Goal: Task Accomplishment & Management: Use online tool/utility

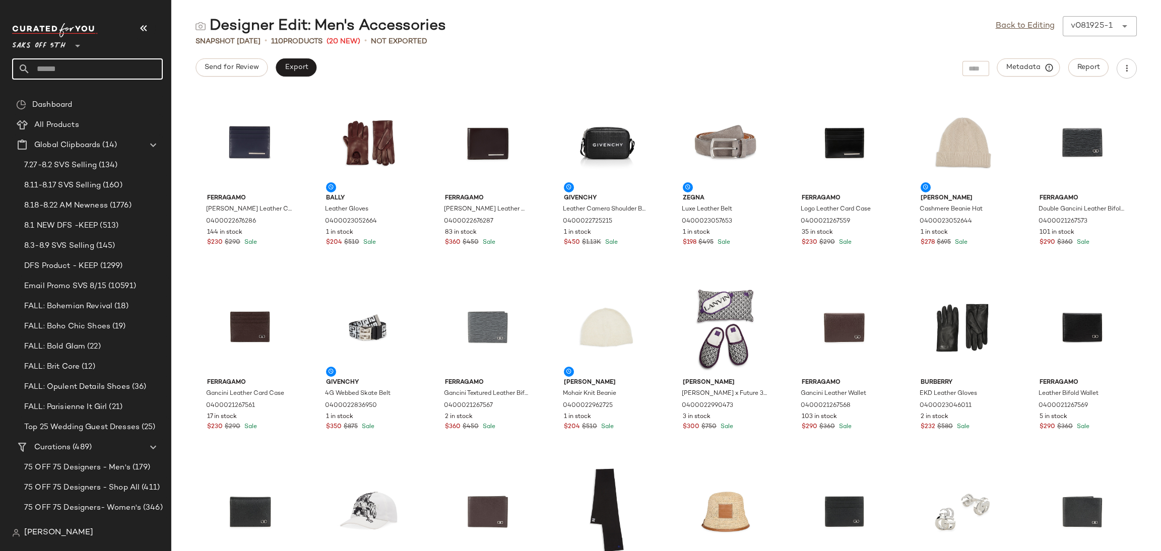
click at [62, 62] on input "text" at bounding box center [96, 68] width 133 height 21
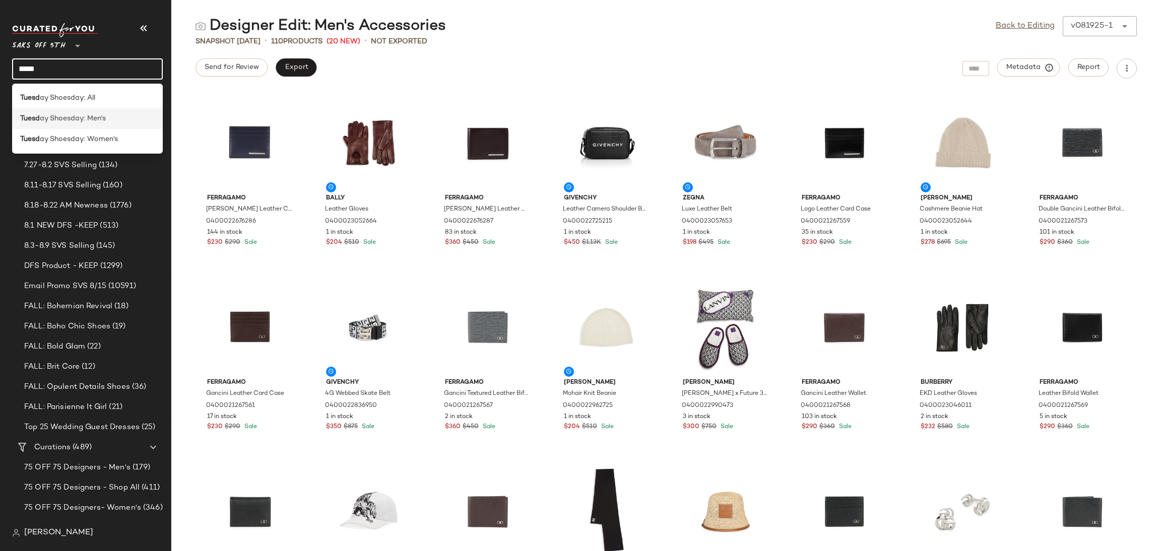
type input "*****"
click at [58, 119] on span "ay Shoesday: Men's" at bounding box center [73, 118] width 66 height 11
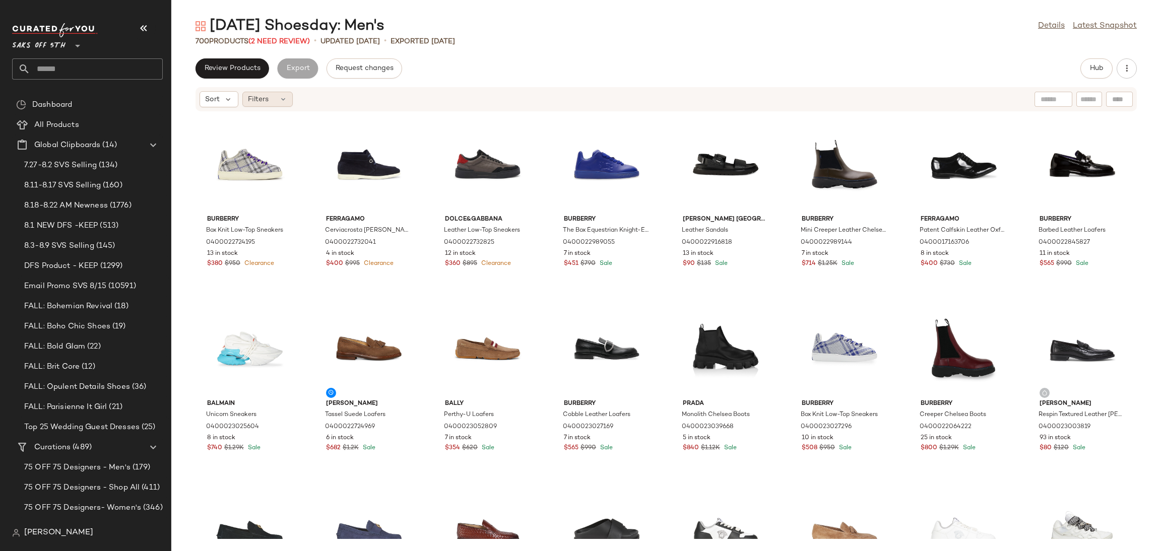
click at [279, 103] on icon at bounding box center [283, 99] width 8 height 8
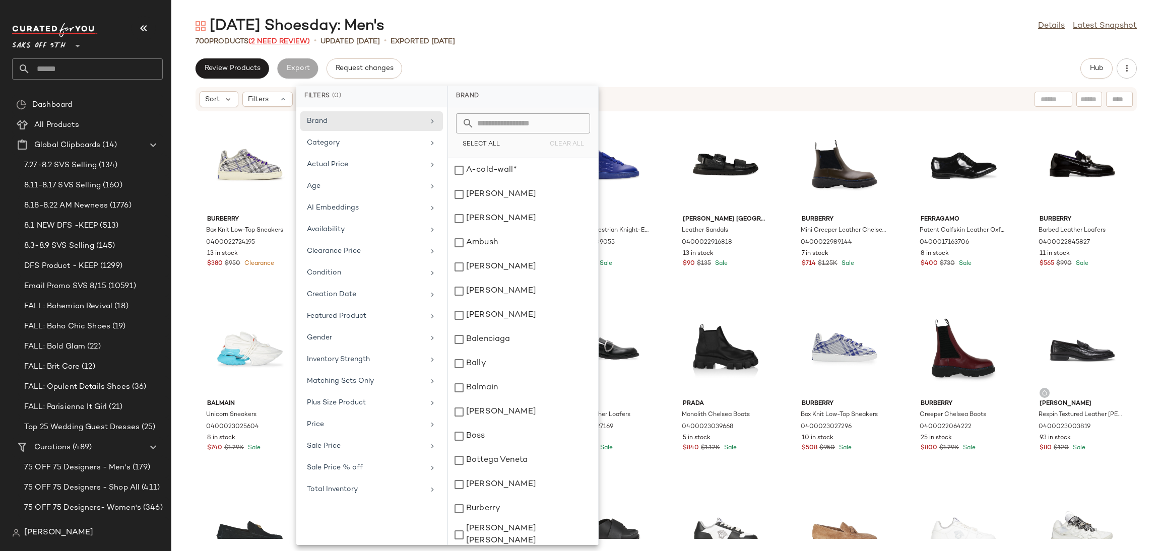
click at [296, 42] on span "(2 Need Review)" at bounding box center [278, 42] width 61 height 8
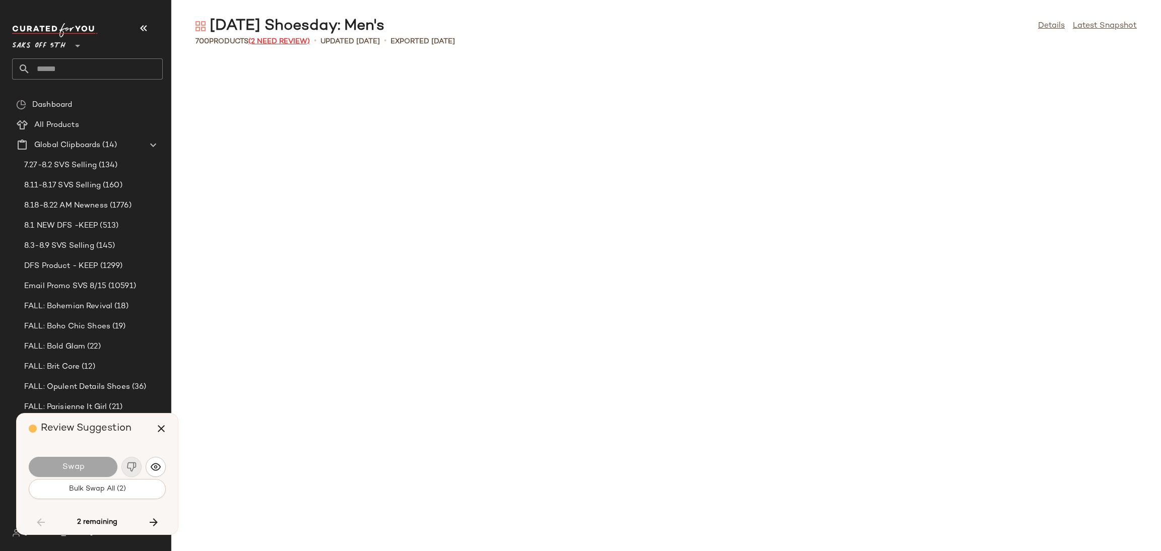
scroll to position [4242, 0]
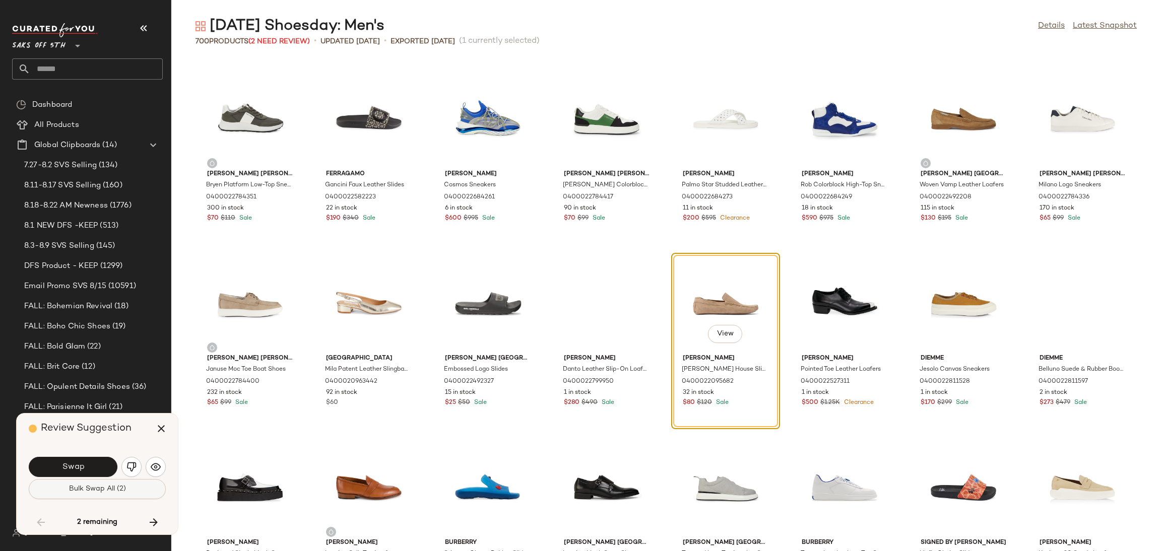
click at [142, 496] on button "Bulk Swap All (2)" at bounding box center [97, 489] width 137 height 20
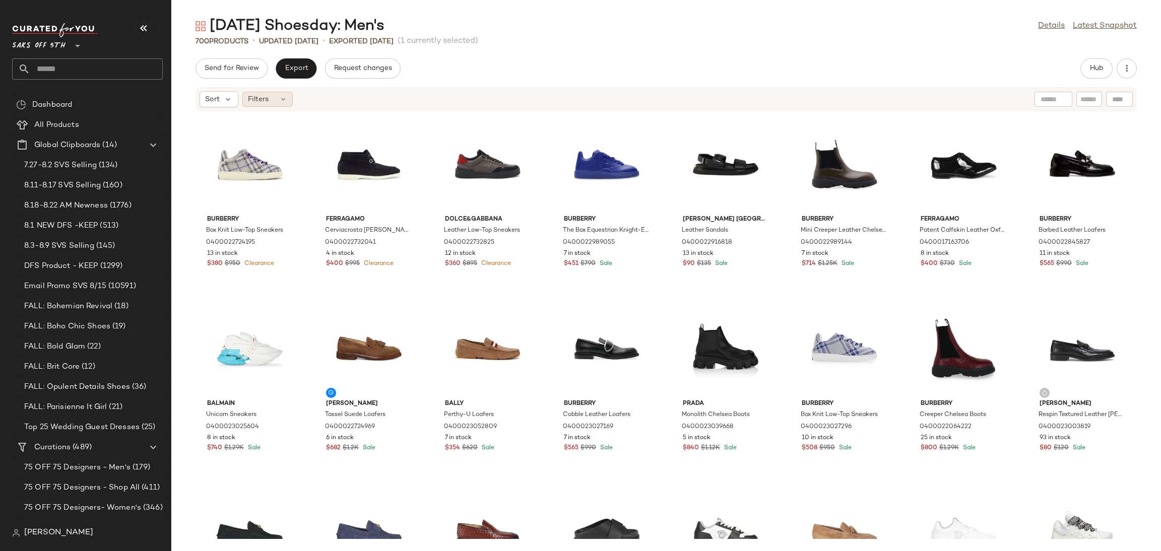
click at [280, 97] on icon at bounding box center [283, 99] width 8 height 8
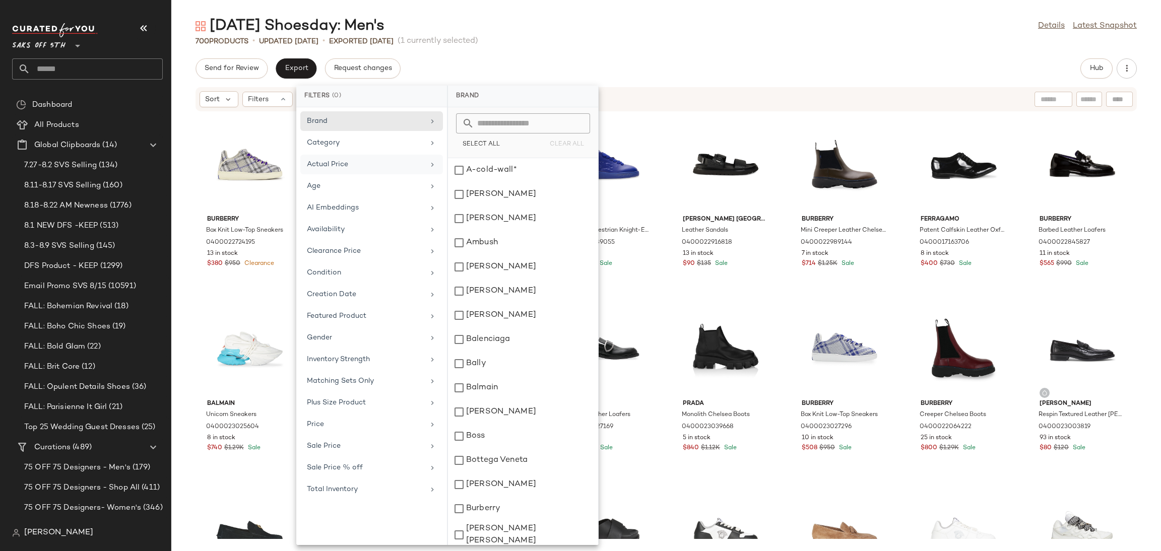
click at [360, 164] on div "Actual Price" at bounding box center [365, 164] width 117 height 11
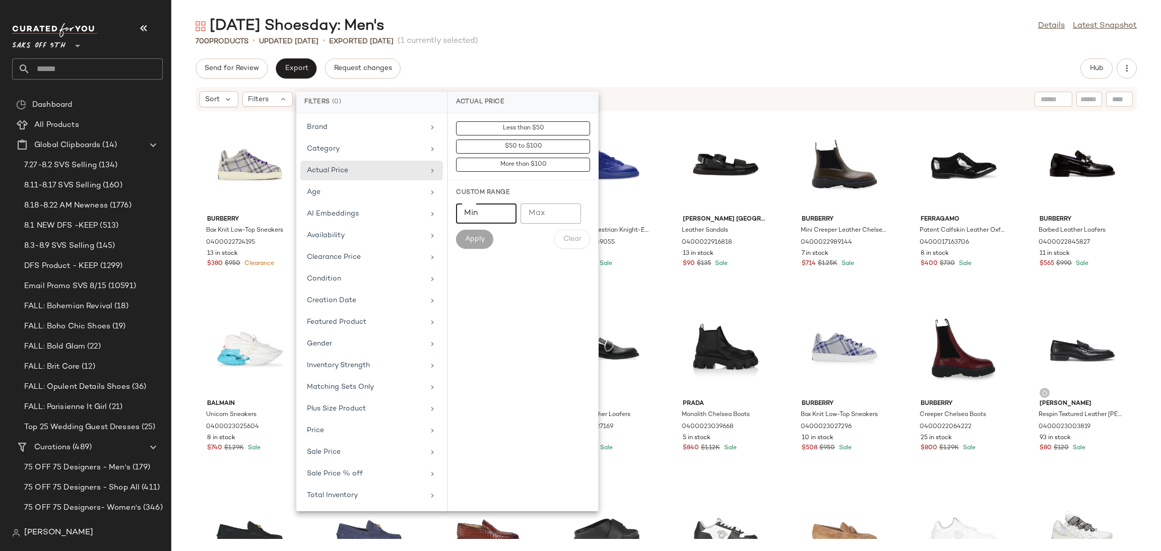
click at [467, 212] on input "Min" at bounding box center [486, 214] width 60 height 20
type input "***"
click at [465, 243] on span "Apply" at bounding box center [475, 239] width 20 height 8
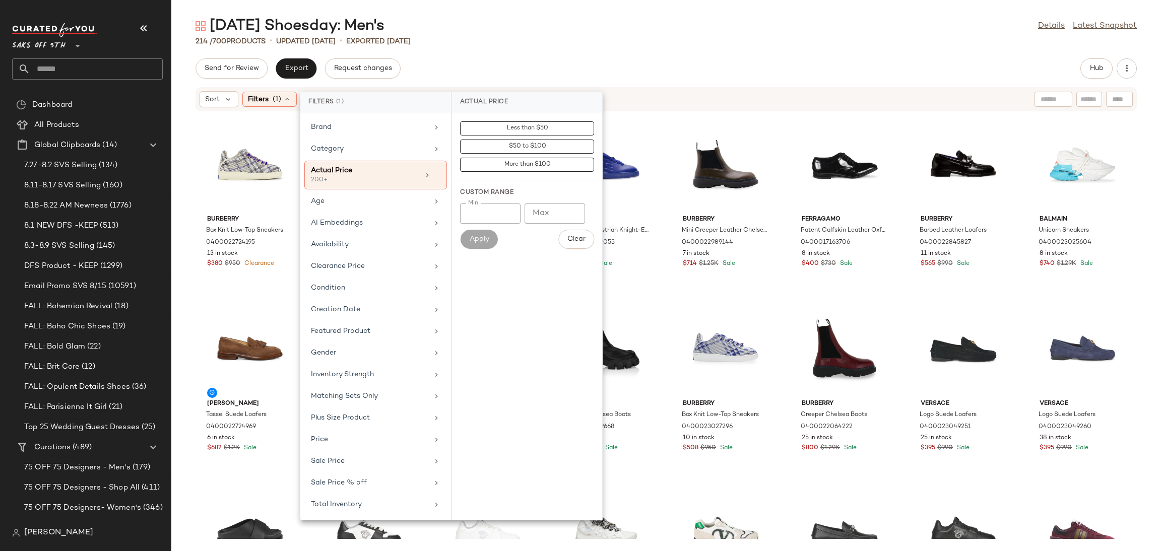
click at [581, 60] on div "Send for Review Export Request changes Hub" at bounding box center [666, 68] width 941 height 20
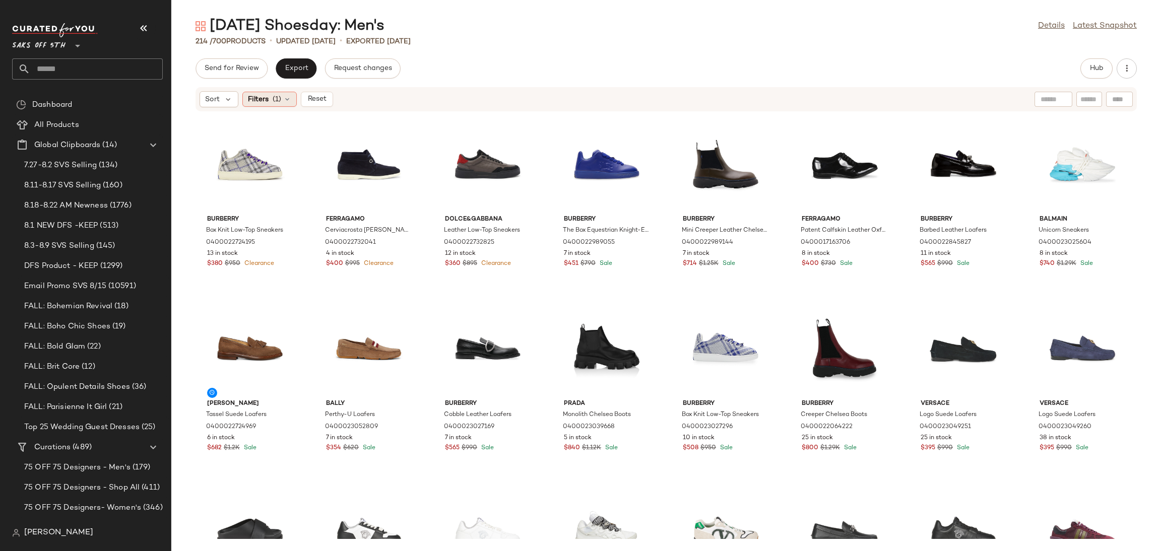
click at [282, 102] on div "Filters (1)" at bounding box center [269, 99] width 54 height 15
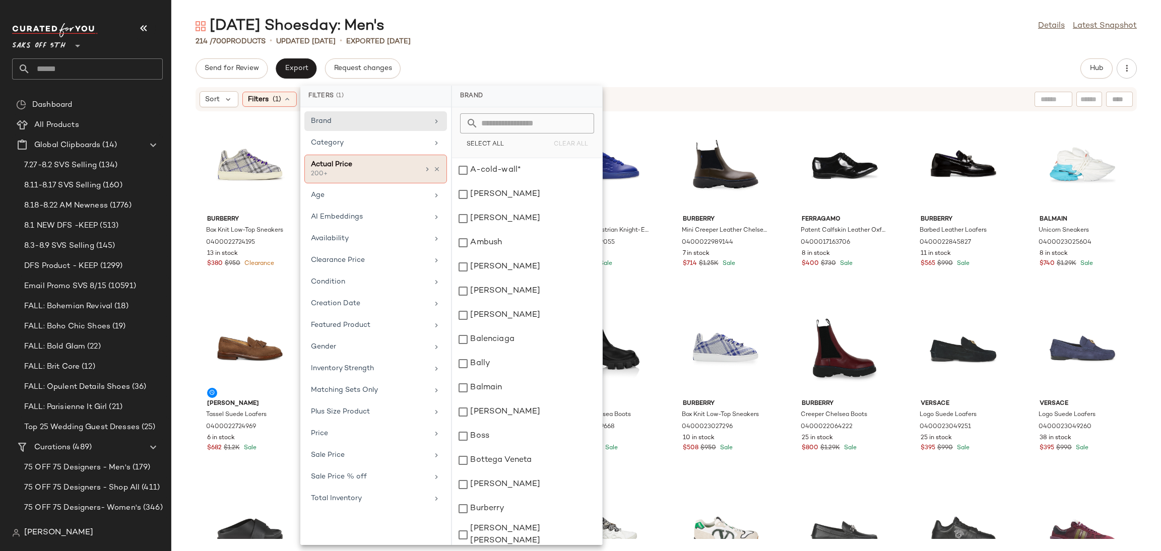
click at [367, 170] on div "200+" at bounding box center [361, 174] width 101 height 9
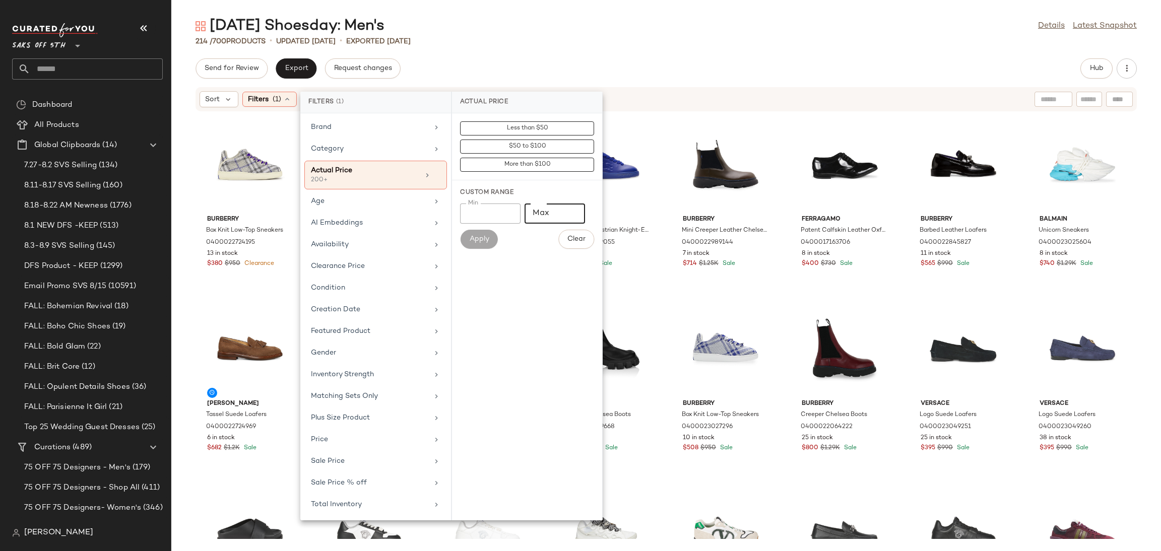
click at [547, 213] on input "Max" at bounding box center [555, 214] width 60 height 20
type input "***"
drag, startPoint x: 489, startPoint y: 212, endPoint x: 446, endPoint y: 224, distance: 45.0
click at [446, 224] on div "Filters (1) Brand Category Actual Price 200+ Age AI Embeddings Availability Cle…" at bounding box center [451, 306] width 302 height 429
click at [475, 244] on button "Apply" at bounding box center [478, 239] width 37 height 19
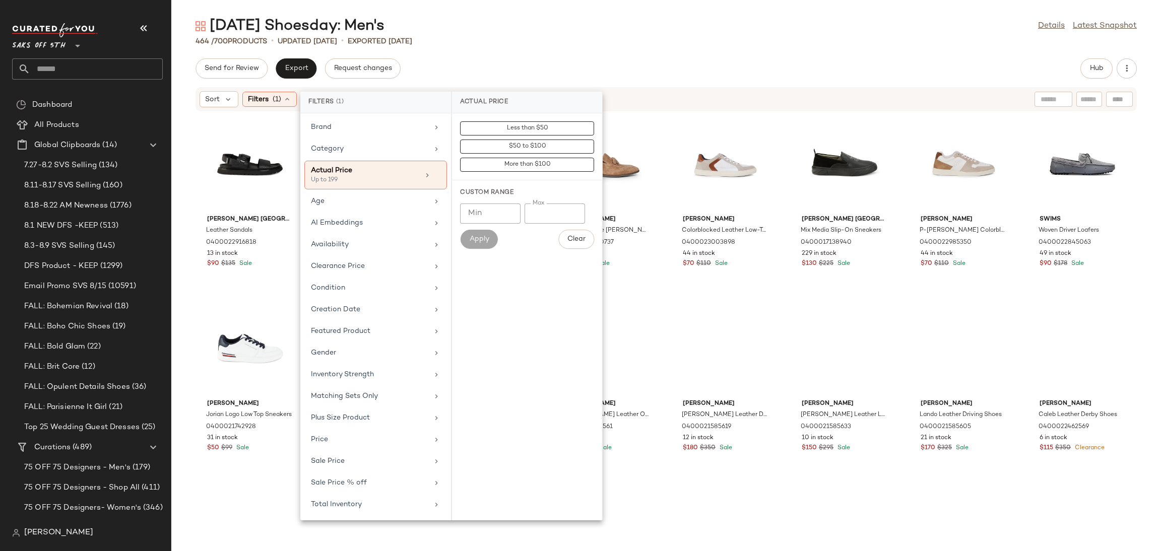
click at [560, 35] on div "[DATE] Shoesday: Men's Details Latest Snapshot" at bounding box center [666, 26] width 990 height 20
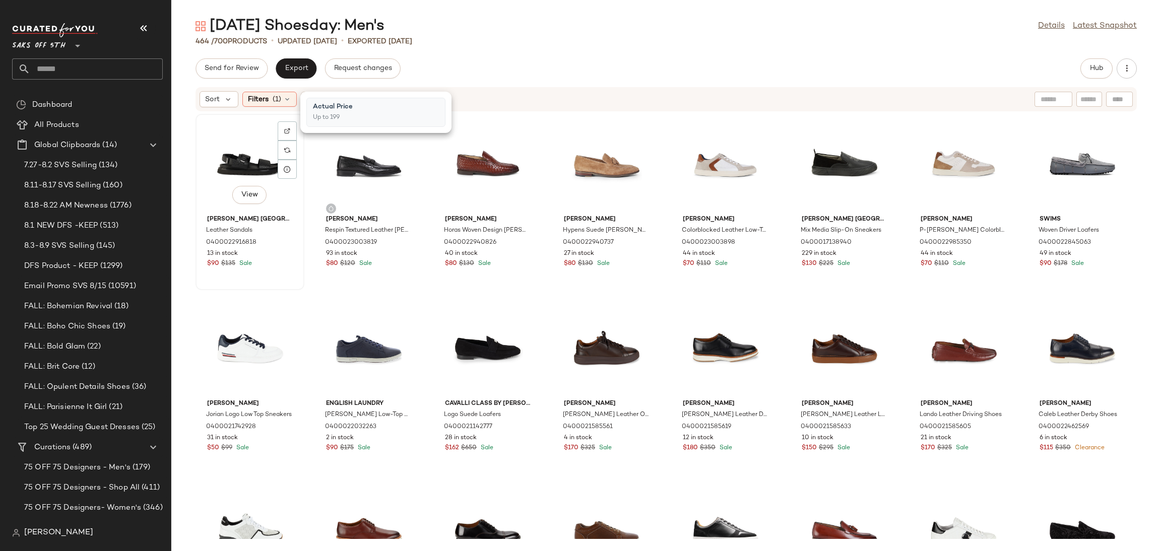
click at [245, 174] on div "View" at bounding box center [250, 164] width 102 height 94
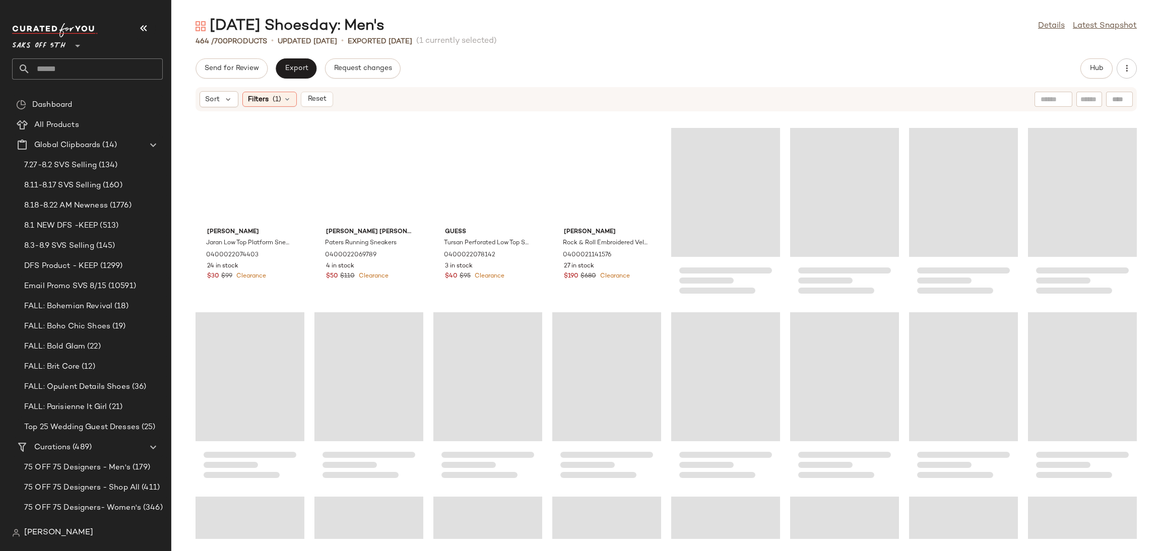
scroll to position [10272, 0]
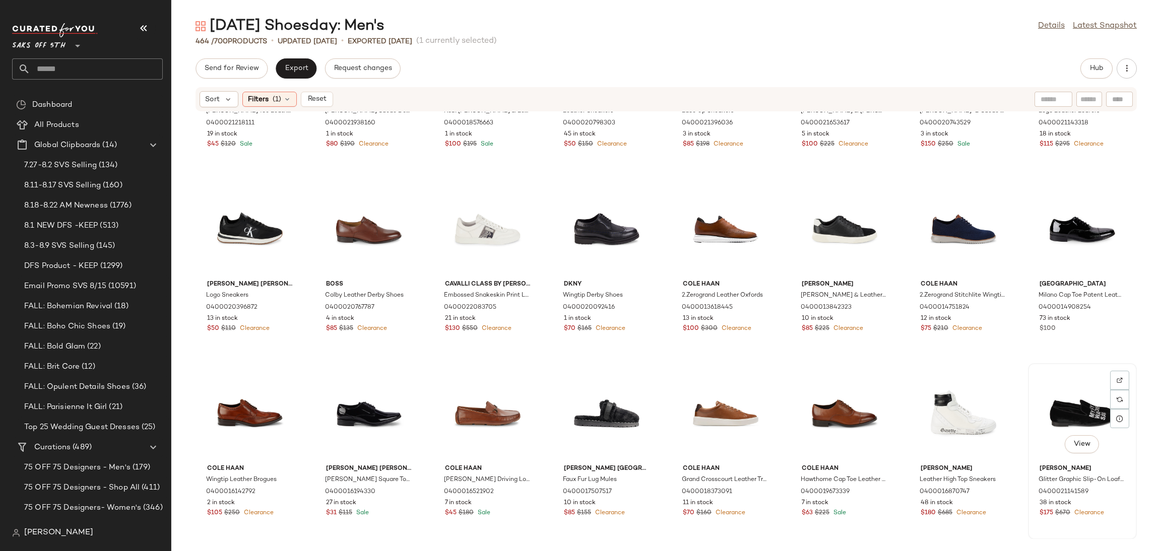
click at [1051, 387] on div "View" at bounding box center [1083, 414] width 102 height 94
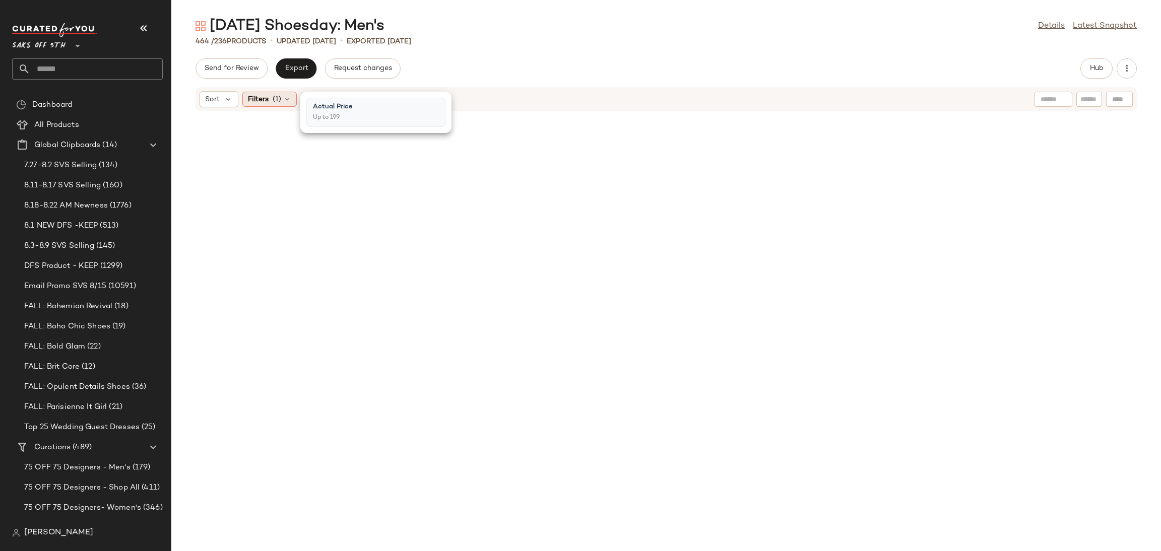
click at [259, 103] on span "Filters" at bounding box center [258, 99] width 21 height 11
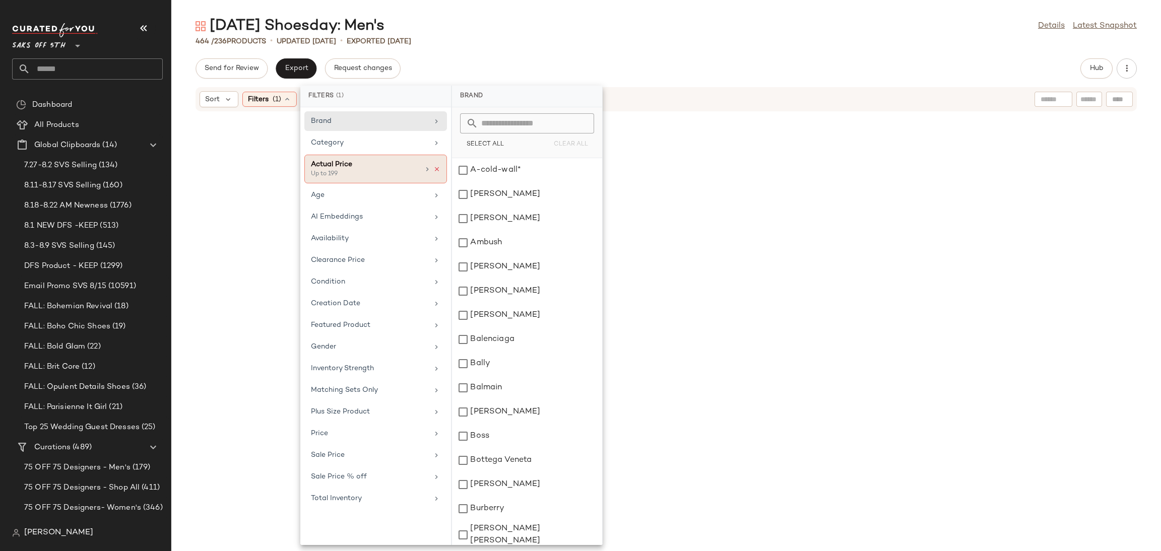
click at [438, 169] on icon at bounding box center [436, 169] width 7 height 7
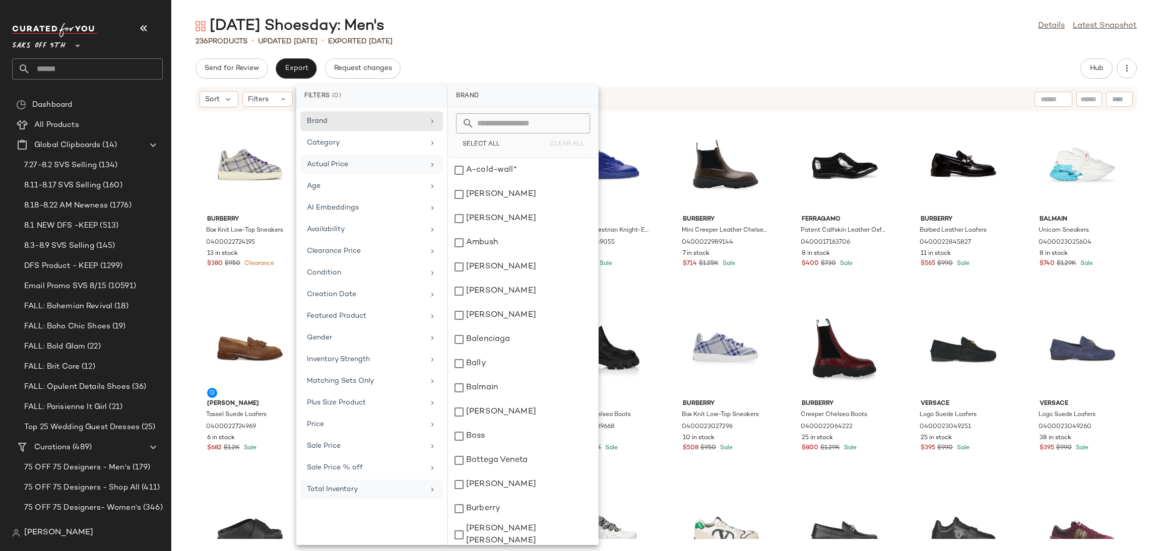
click at [402, 494] on div "Total Inventory" at bounding box center [365, 489] width 117 height 11
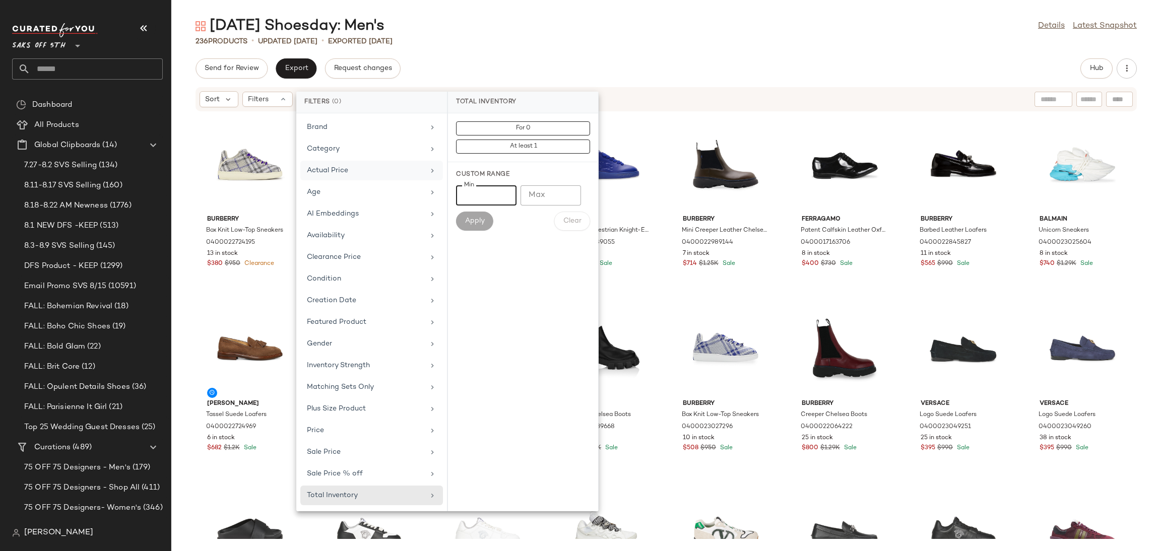
click at [485, 199] on input "Min" at bounding box center [486, 195] width 60 height 20
type input "*"
click at [473, 227] on button "Apply" at bounding box center [474, 221] width 37 height 19
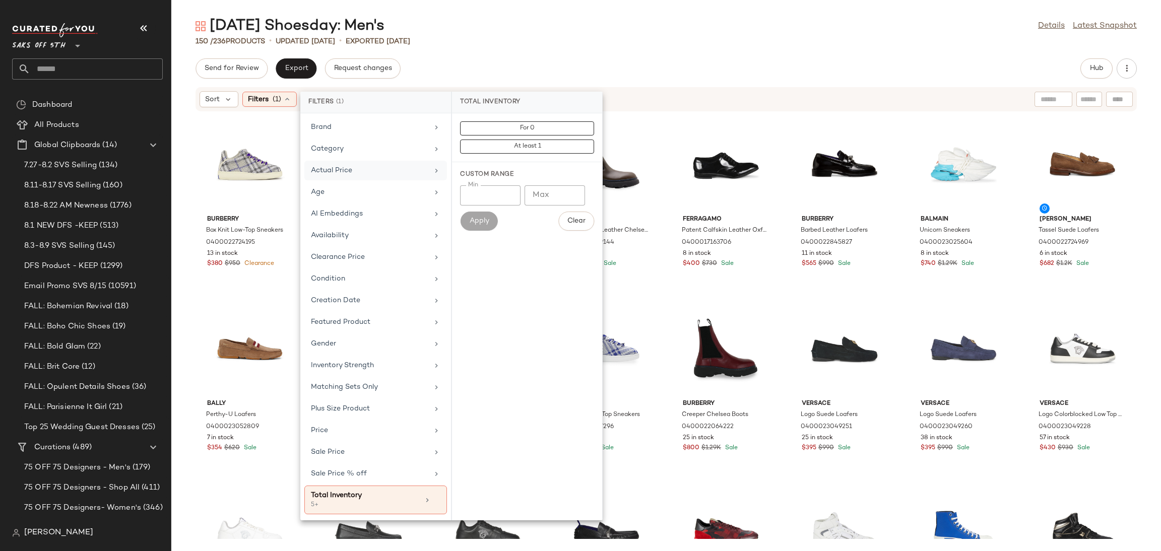
click at [984, 59] on div "Send for Review Export Request changes Hub" at bounding box center [666, 68] width 941 height 20
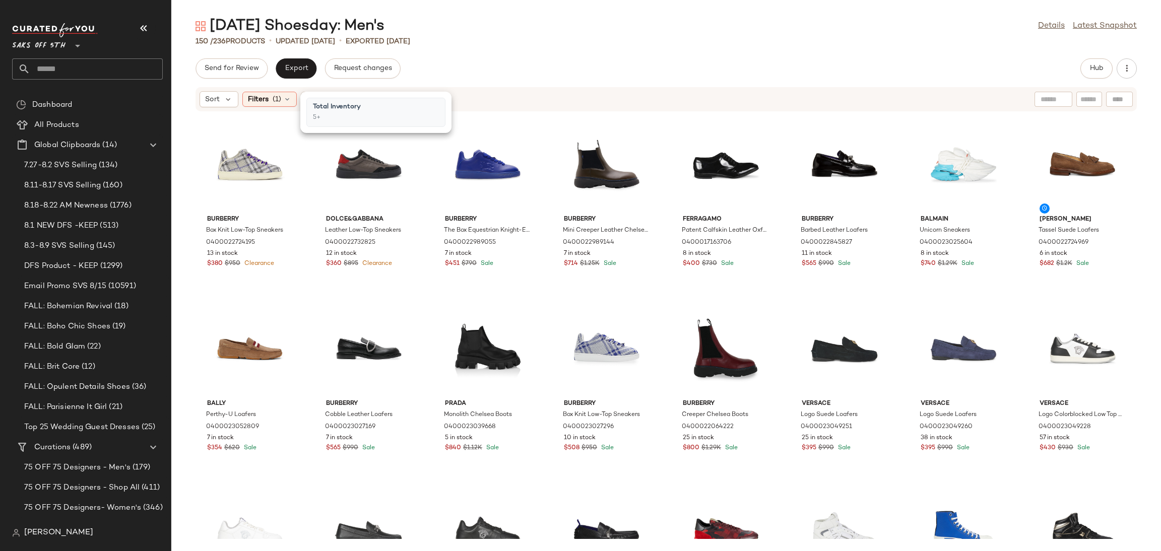
click at [984, 59] on div "Send for Review Export Request changes Hub" at bounding box center [666, 68] width 941 height 20
click at [1060, 98] on div at bounding box center [1009, 99] width 126 height 15
type input "******"
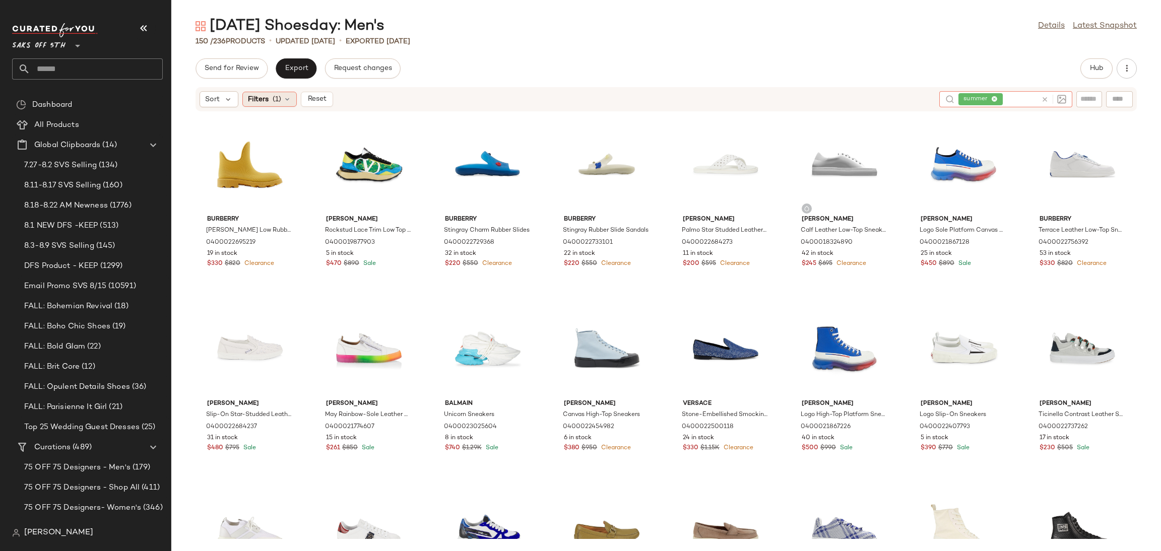
click at [289, 95] on icon at bounding box center [287, 99] width 8 height 8
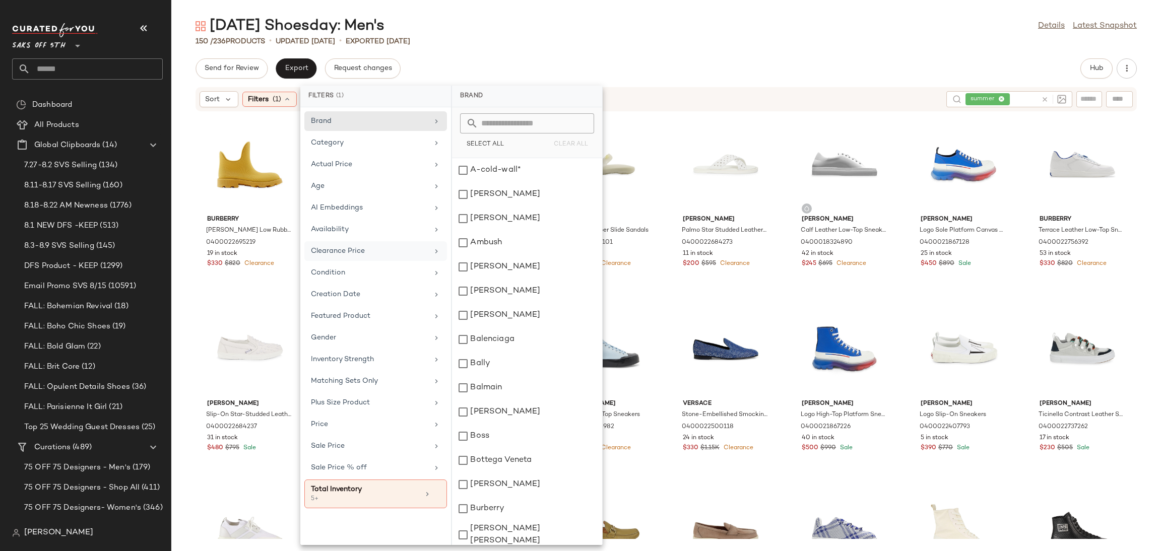
click at [347, 252] on div "Clearance Price" at bounding box center [369, 251] width 117 height 11
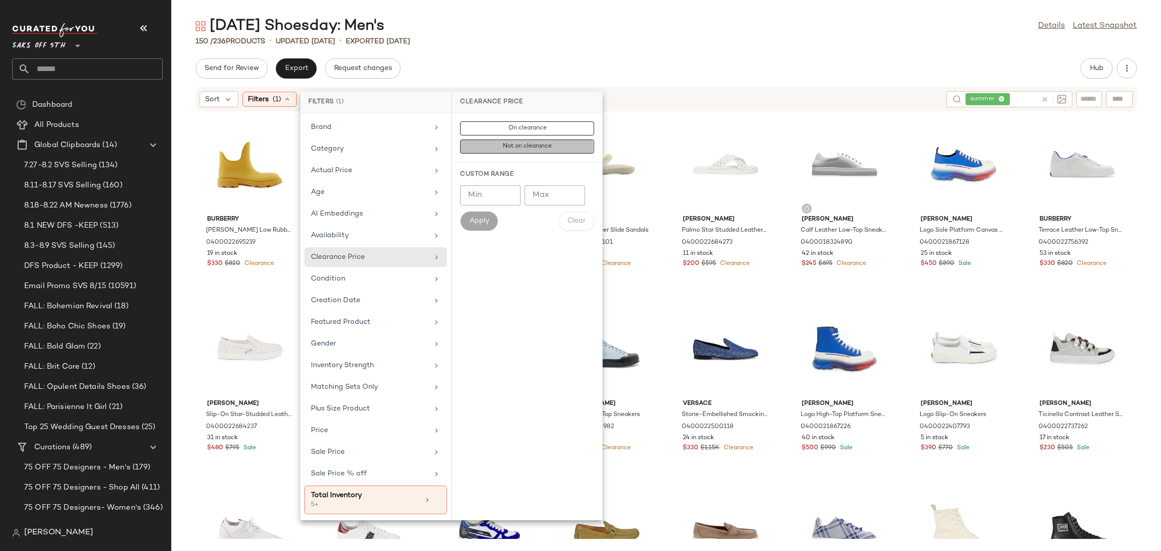
click at [496, 152] on button "Not on clearance" at bounding box center [527, 147] width 134 height 14
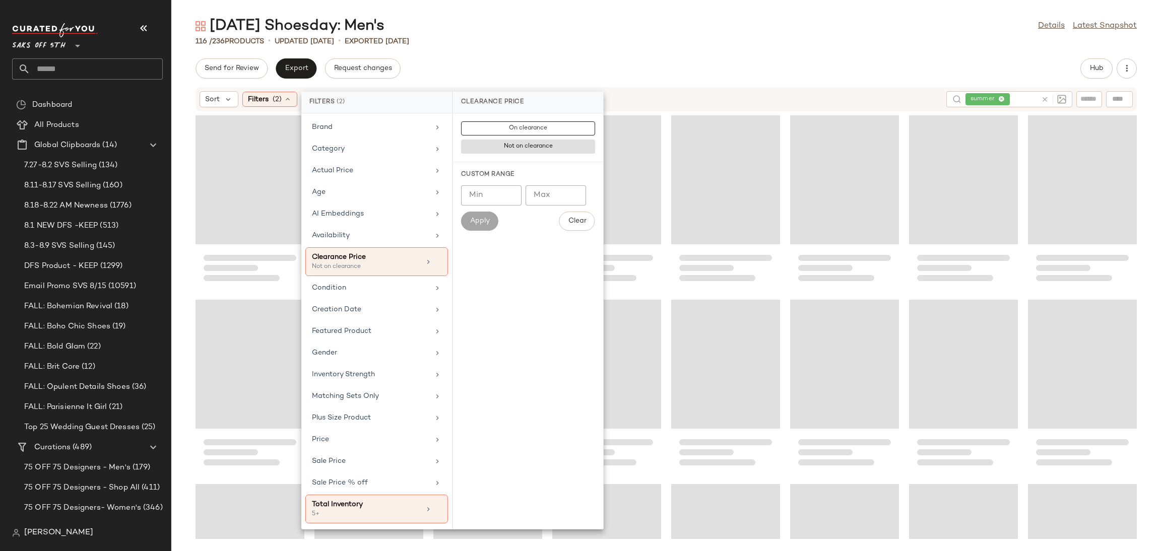
click at [597, 52] on div "[DATE] Shoesday: Men's Details Latest Snapshot 116 / 236 Products • updated [DA…" at bounding box center [666, 283] width 990 height 535
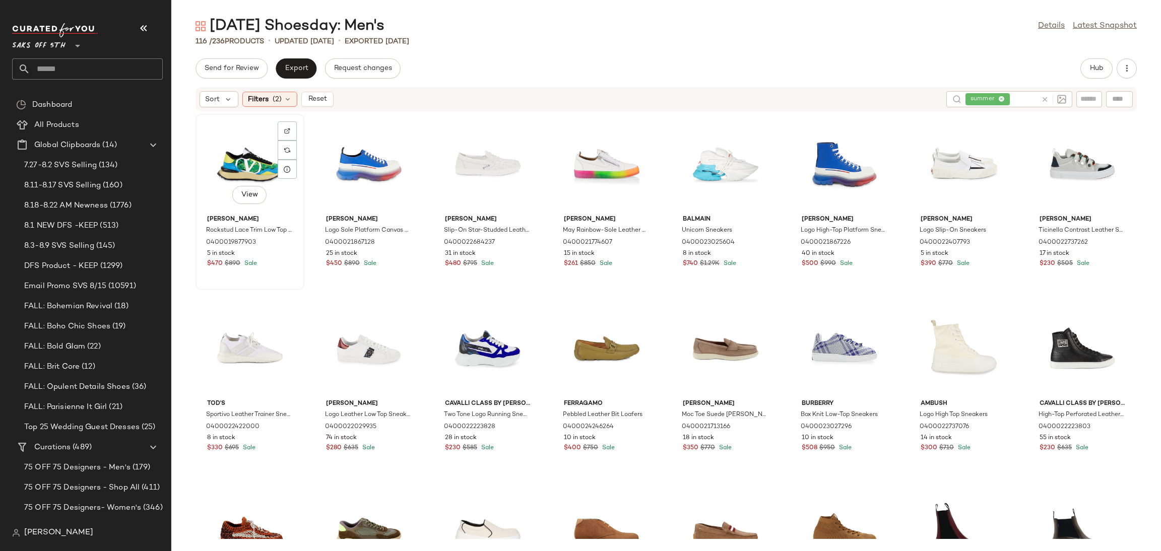
click at [246, 151] on div "View" at bounding box center [250, 164] width 102 height 94
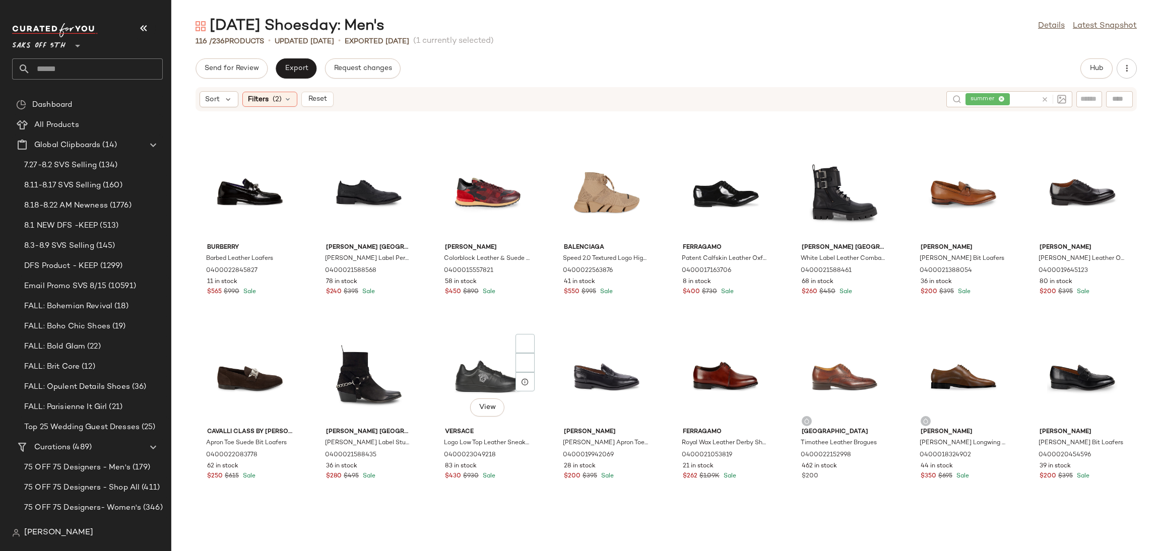
scroll to position [2341, 0]
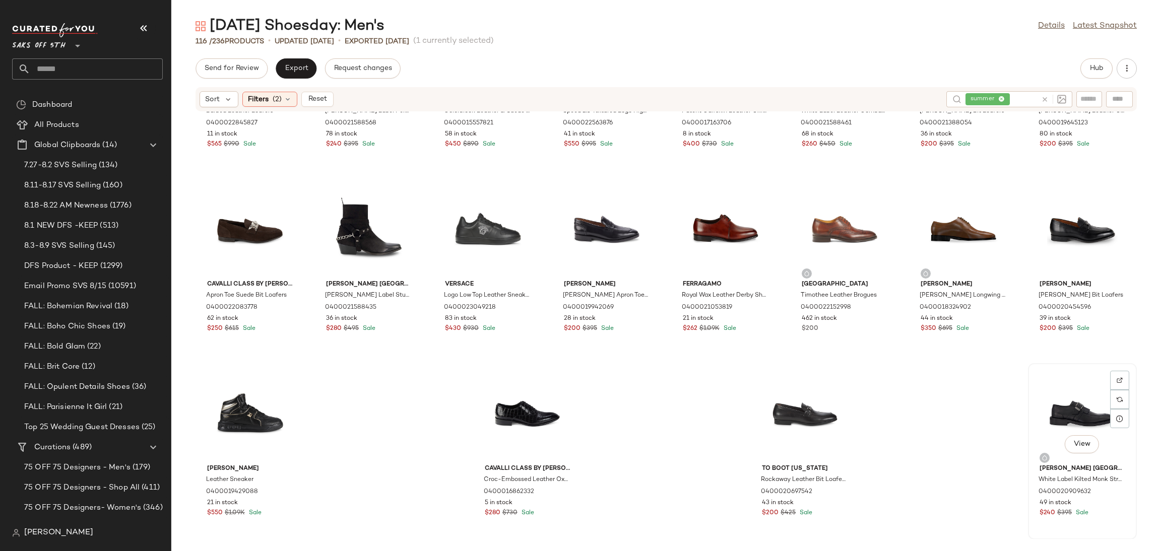
click at [1068, 420] on div "View" at bounding box center [1083, 414] width 102 height 94
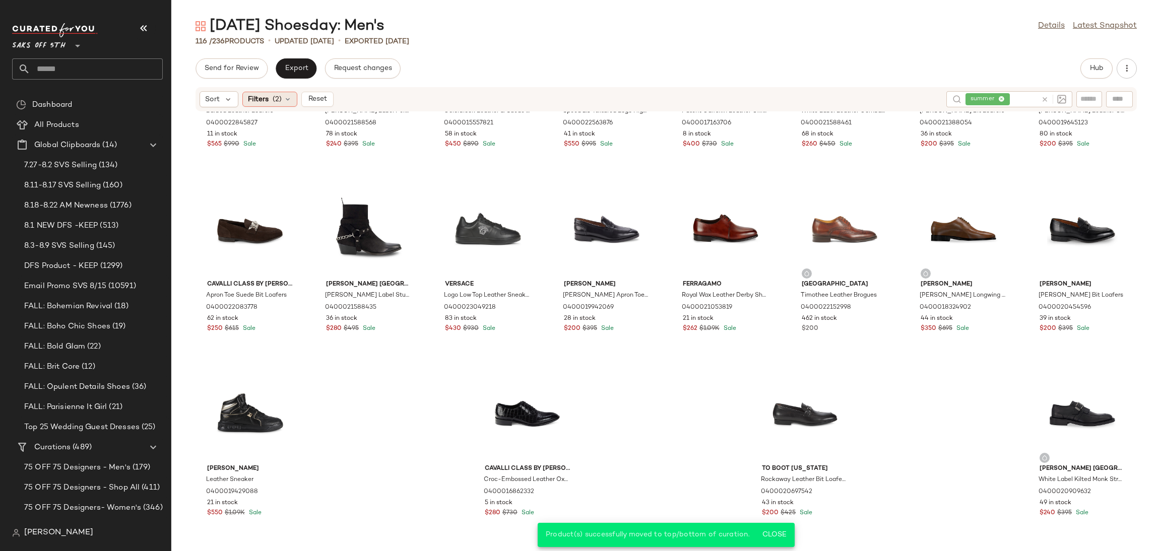
click at [284, 99] on icon at bounding box center [288, 99] width 8 height 8
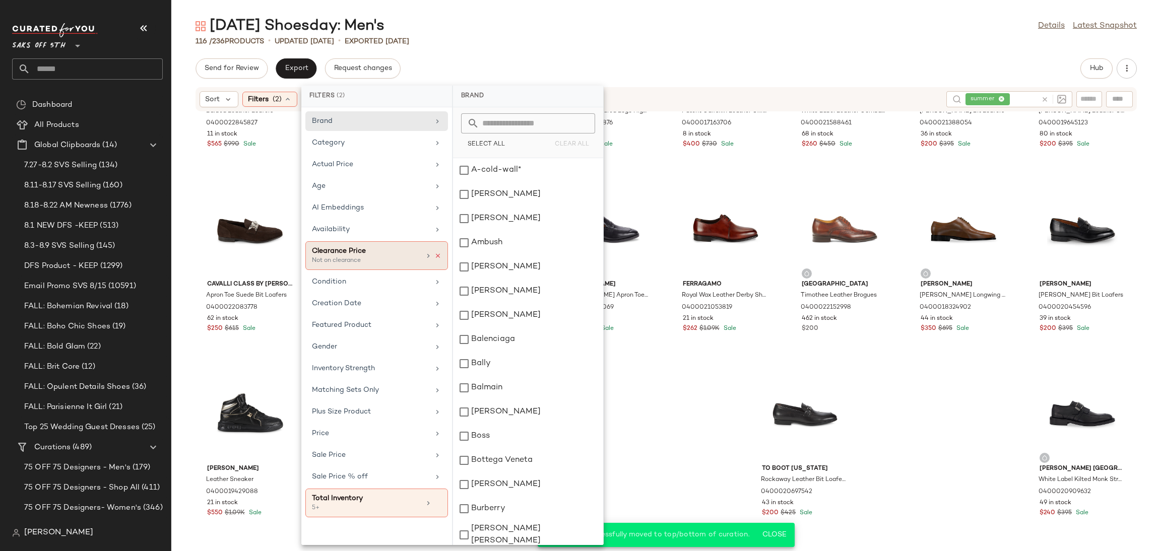
click at [436, 258] on icon at bounding box center [437, 255] width 7 height 7
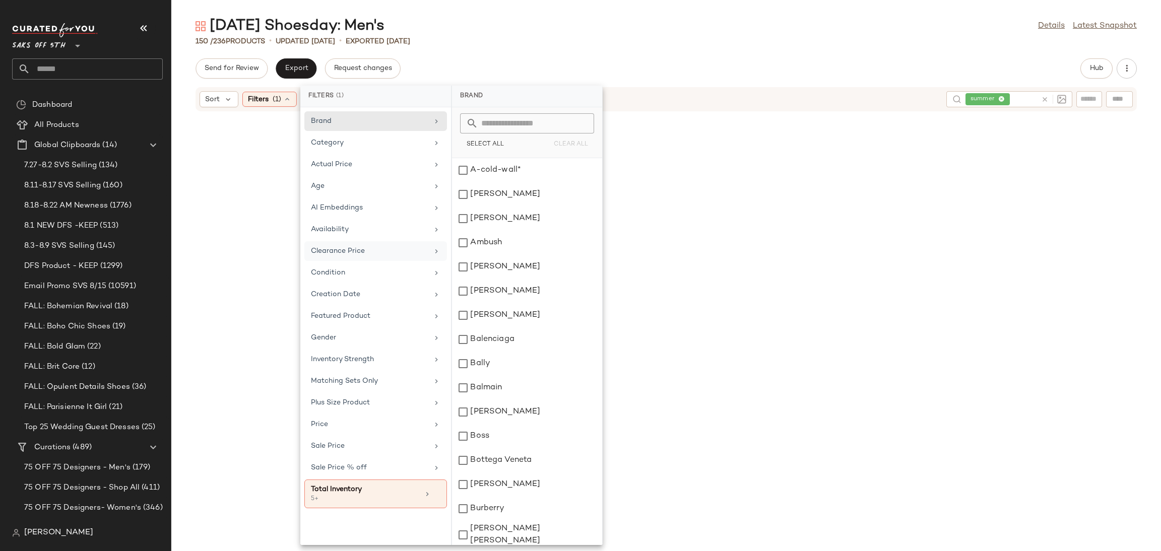
scroll to position [3079, 0]
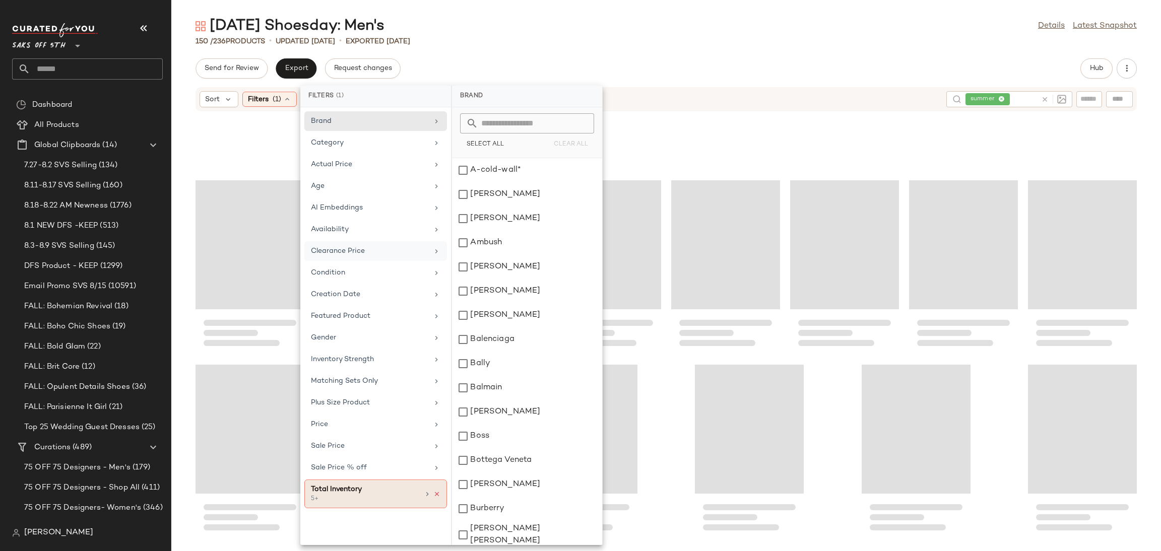
click at [437, 496] on icon at bounding box center [436, 494] width 7 height 7
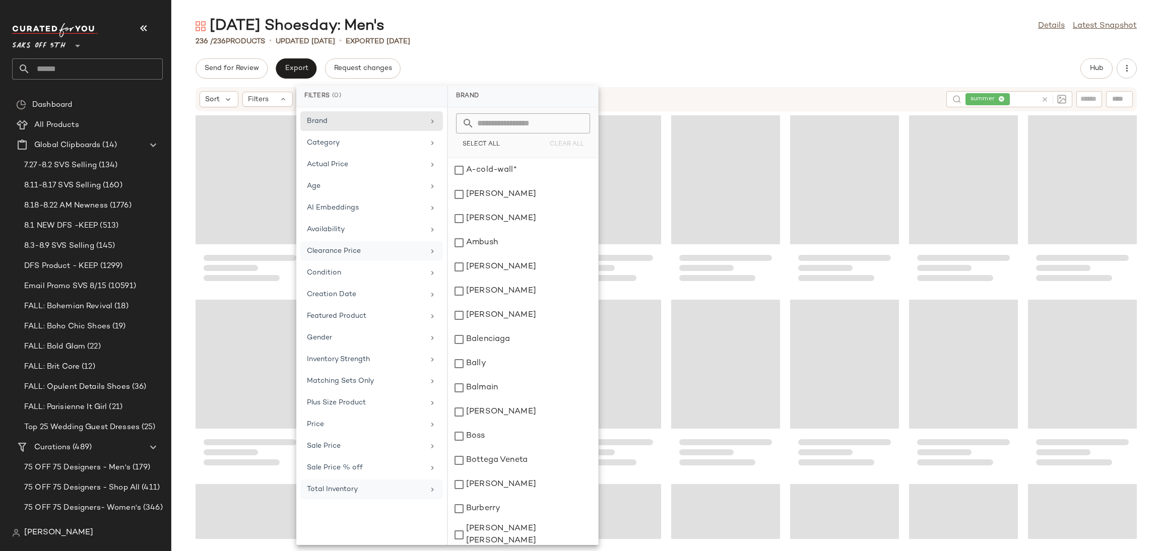
scroll to position [5108, 0]
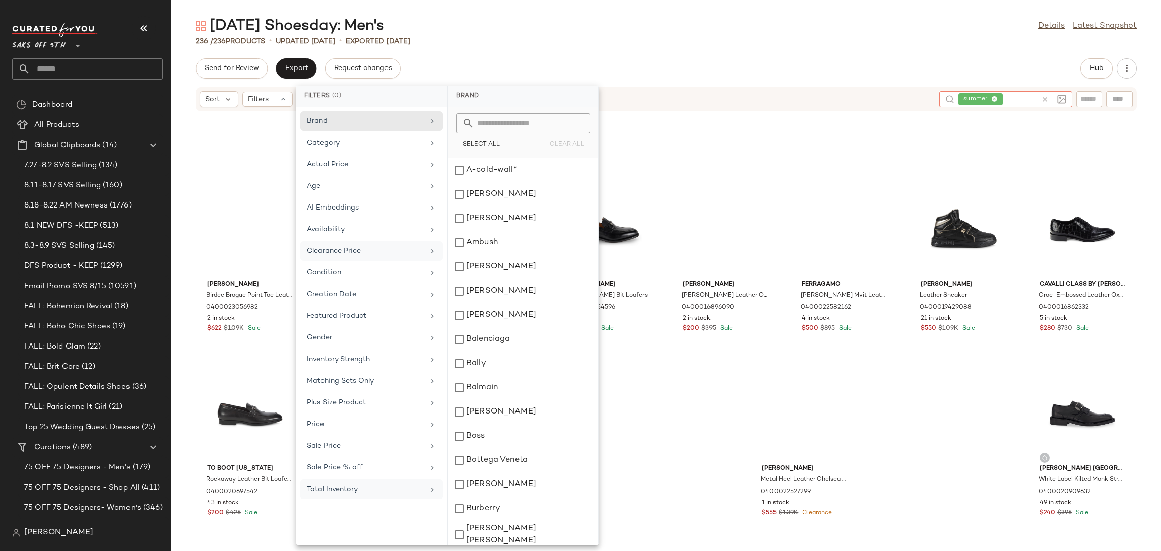
click at [1045, 99] on icon at bounding box center [1045, 100] width 8 height 8
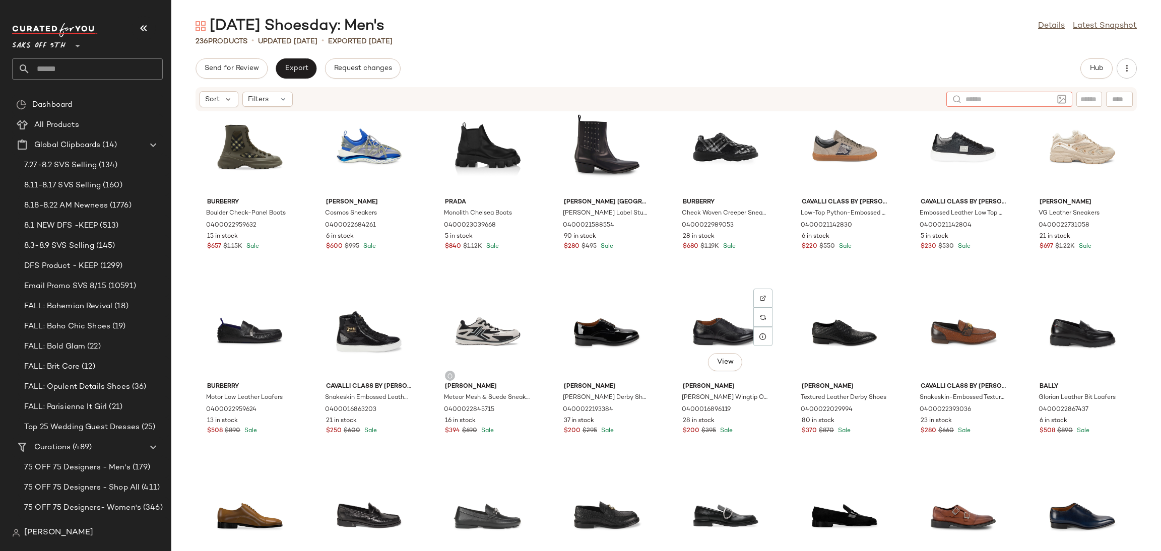
scroll to position [1318, 0]
